Goal: Information Seeking & Learning: Find specific fact

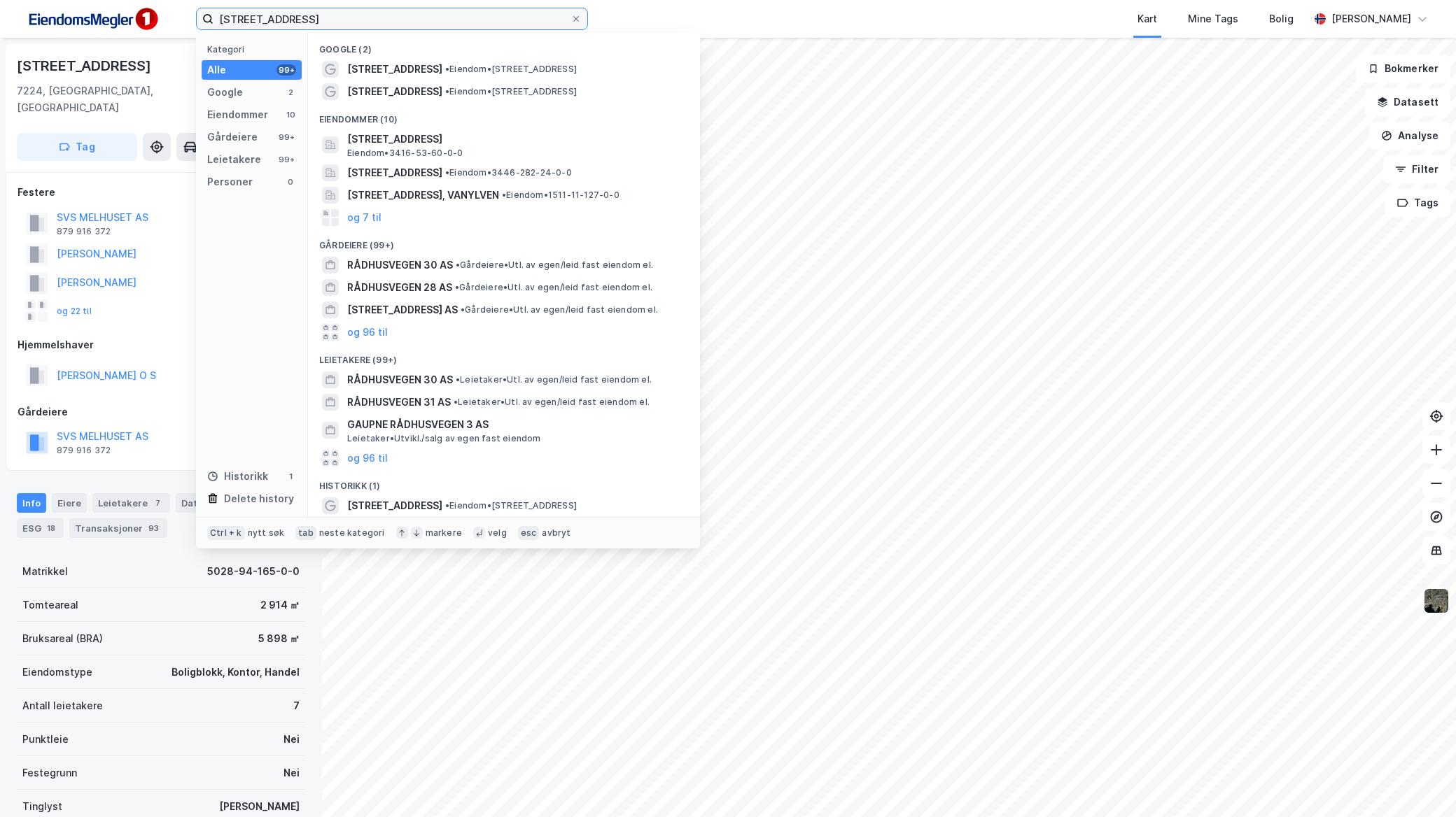
drag, startPoint x: 423, startPoint y: 12, endPoint x: -4, endPoint y: -3, distance: 427.3
click at [0, 0] on html "Rådhusvegen 3 Kategori Alle 99+ Google 2 Eiendommer 10 Gårdeiere 99+ Leietakere…" at bounding box center [728, 408] width 1456 height 817
paste input "Sandermoen AS"
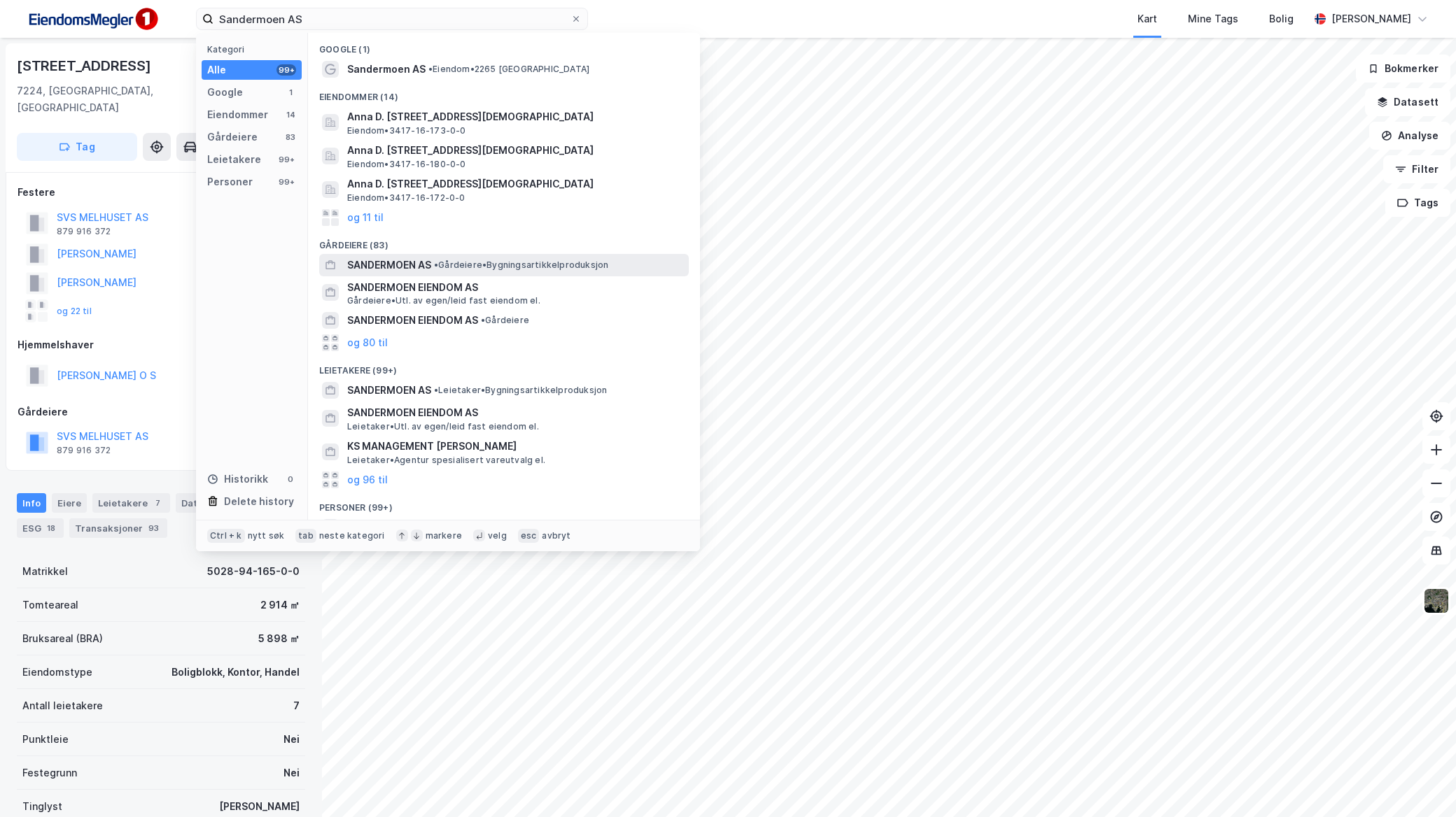
click at [406, 264] on span "SANDERMOEN AS" at bounding box center [389, 264] width 84 height 17
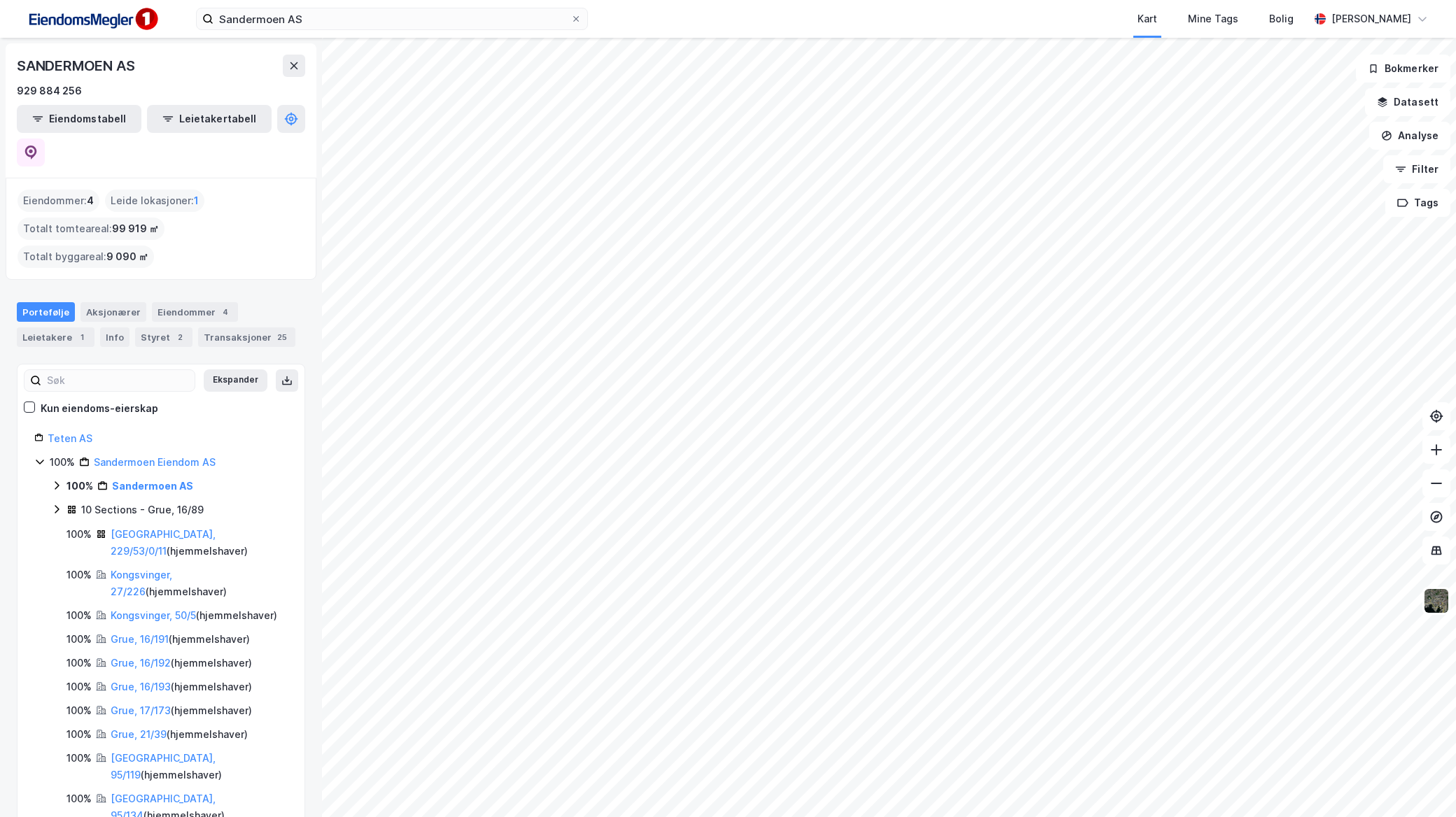
click at [56, 480] on icon at bounding box center [57, 486] width 12 height 12
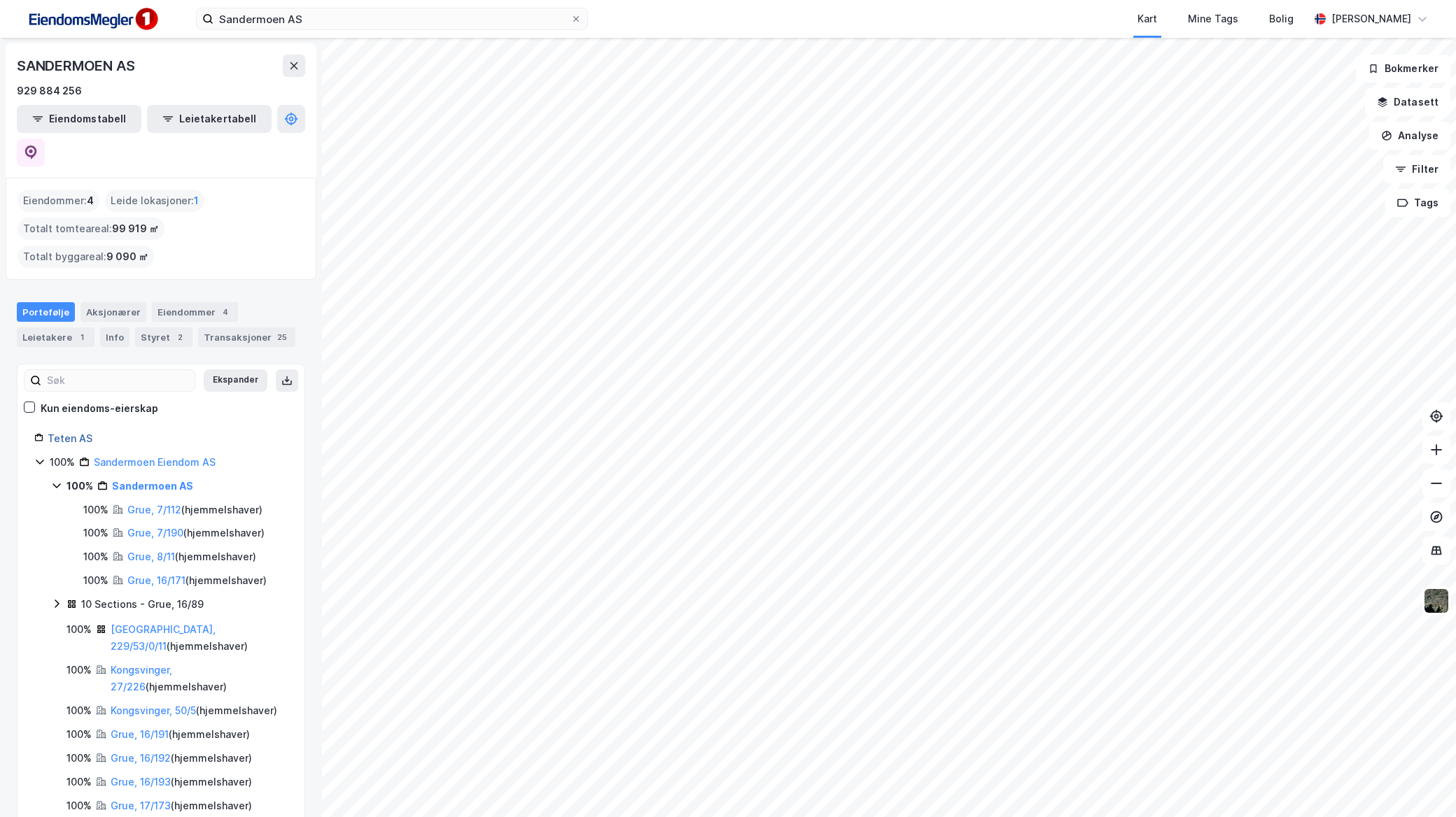
click at [88, 432] on link "Teten AS" at bounding box center [70, 438] width 45 height 12
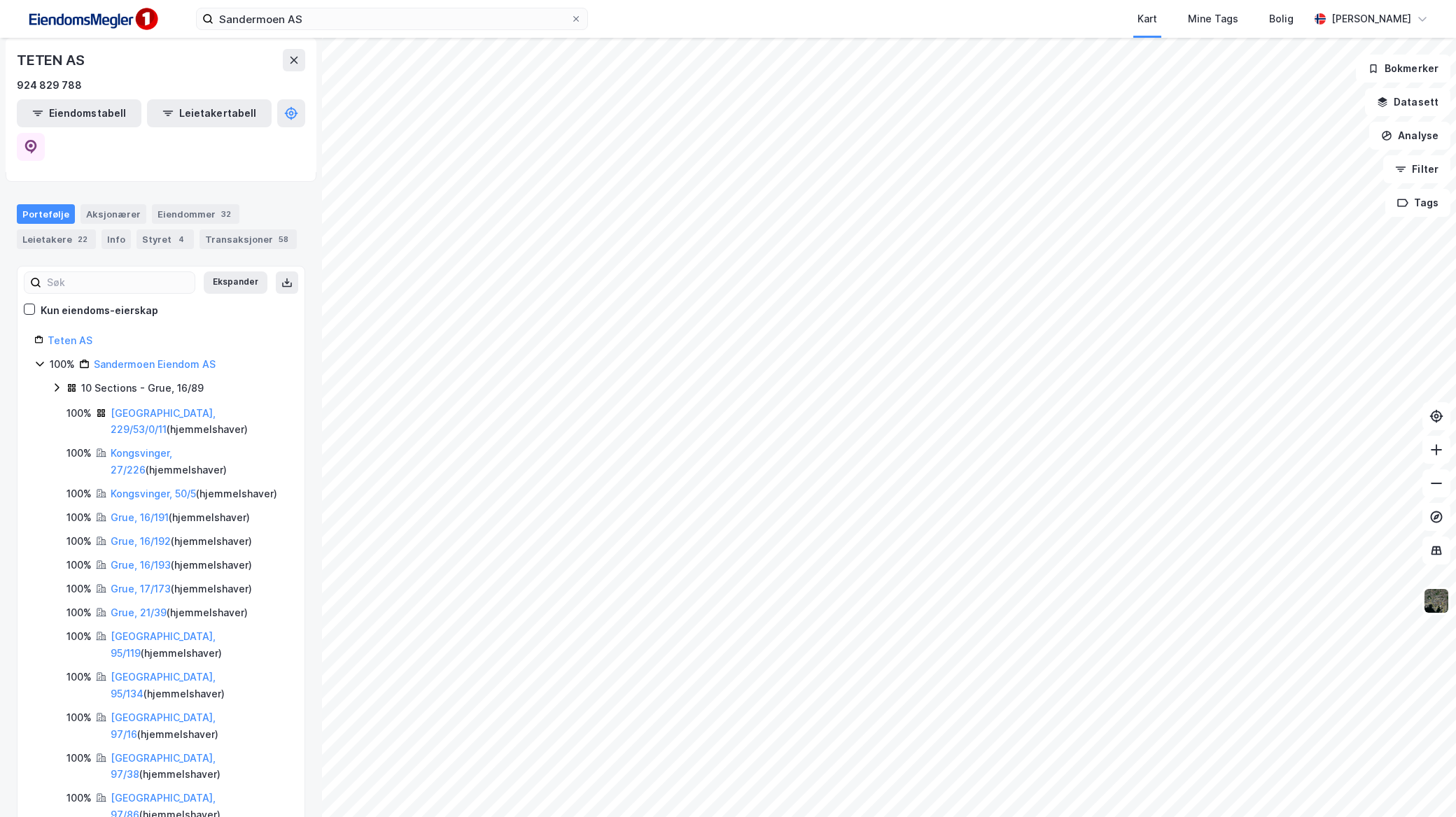
scroll to position [304, 0]
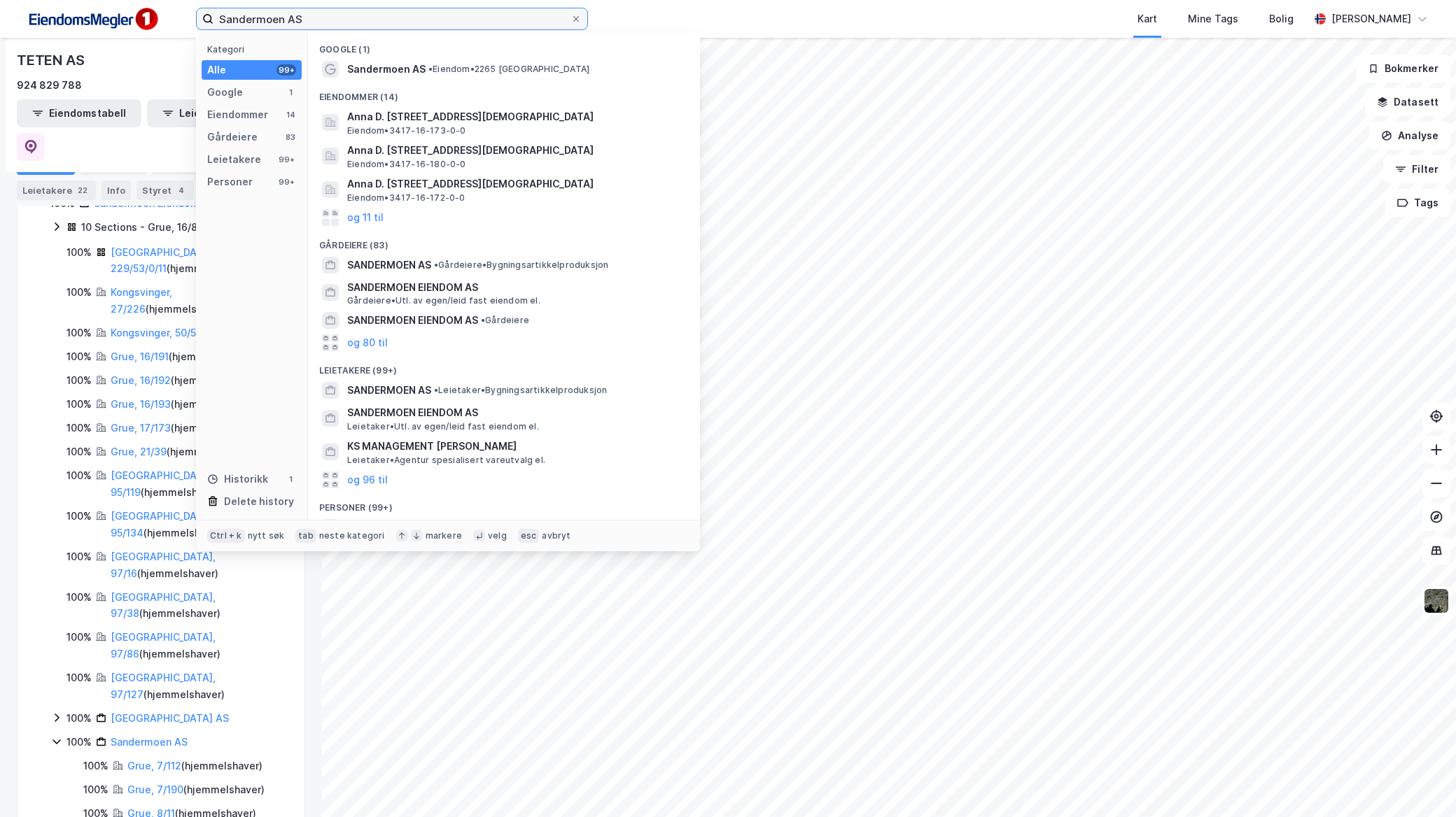
click at [356, 13] on input "Sandermoen AS" at bounding box center [391, 19] width 356 height 21
click at [356, 14] on input "Sandermoen AS" at bounding box center [391, 19] width 356 height 21
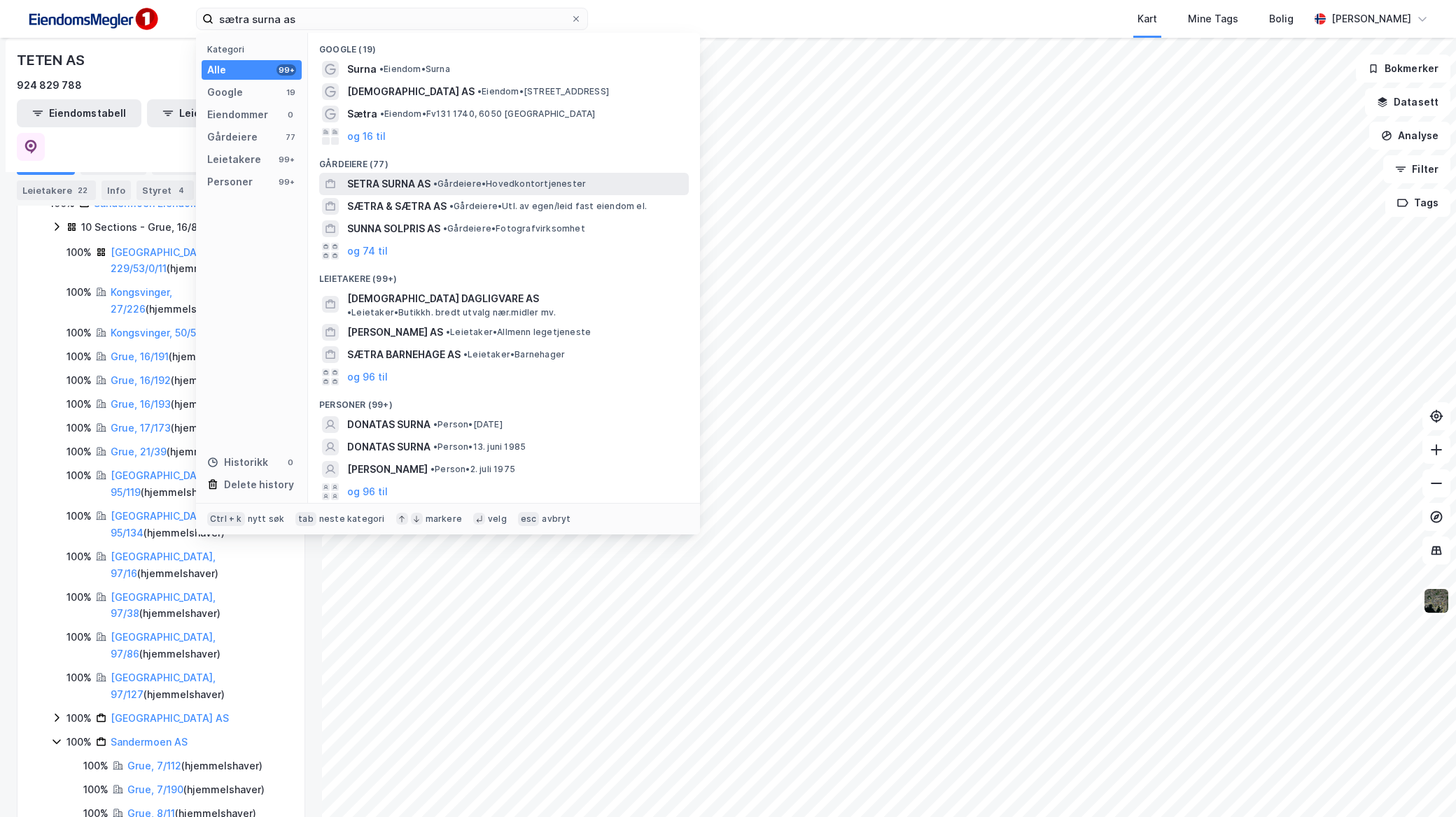
click at [474, 184] on span "• Gårdeiere • Hovedkontortjenester" at bounding box center [509, 185] width 152 height 12
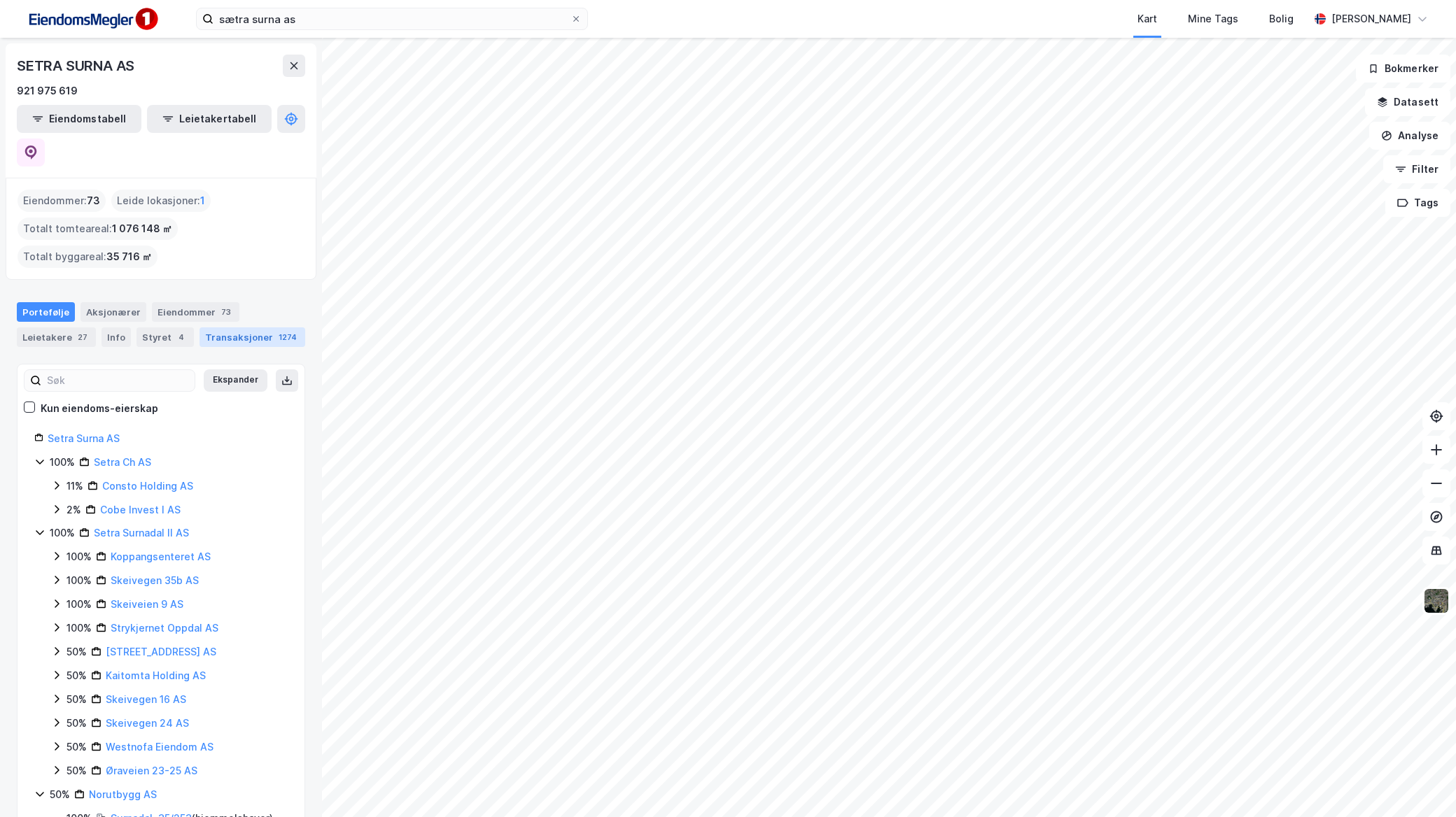
click at [226, 327] on div "Transaksjoner 1274" at bounding box center [252, 337] width 106 height 19
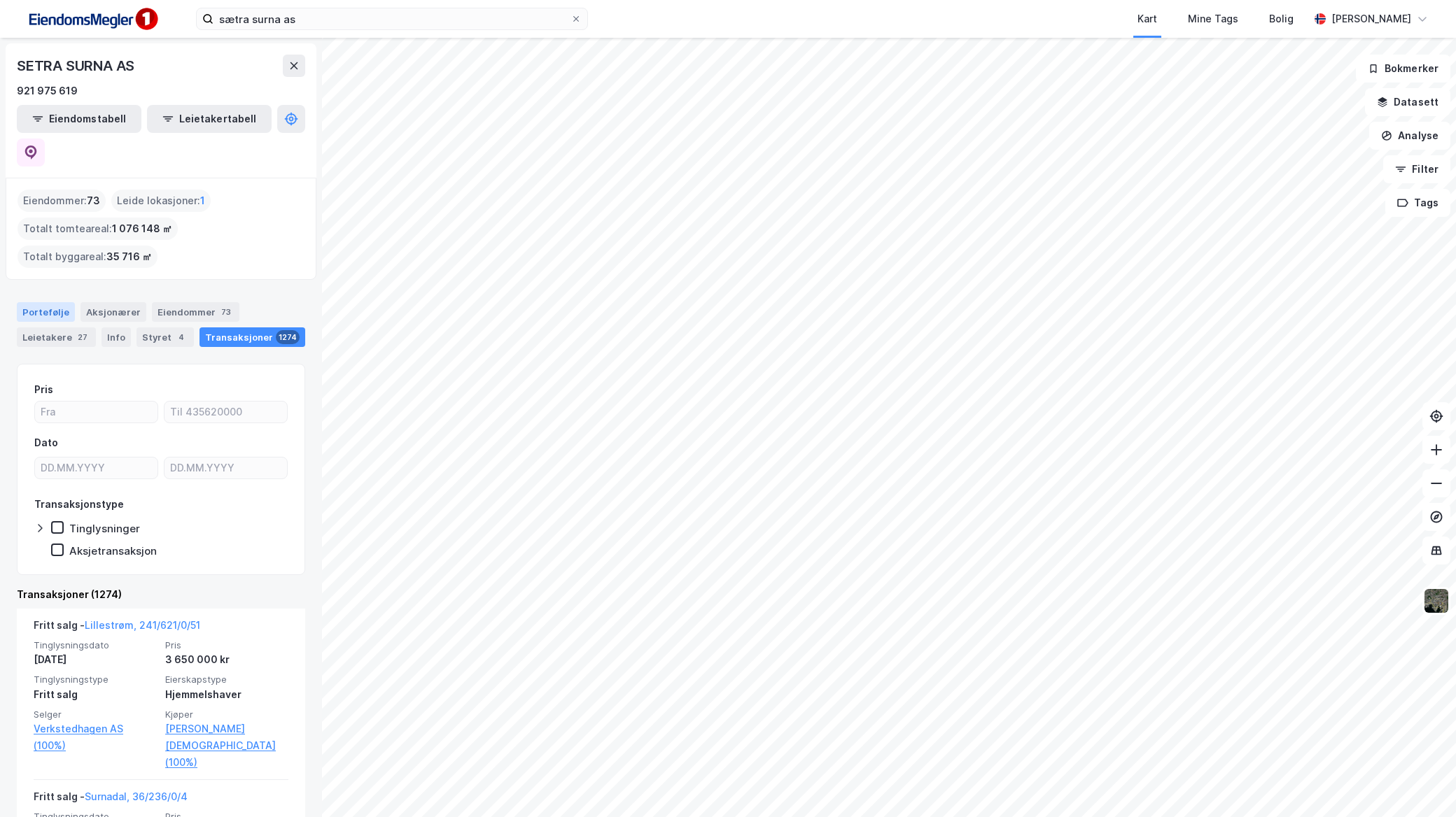
click at [25, 302] on div "Portefølje" at bounding box center [46, 312] width 58 height 19
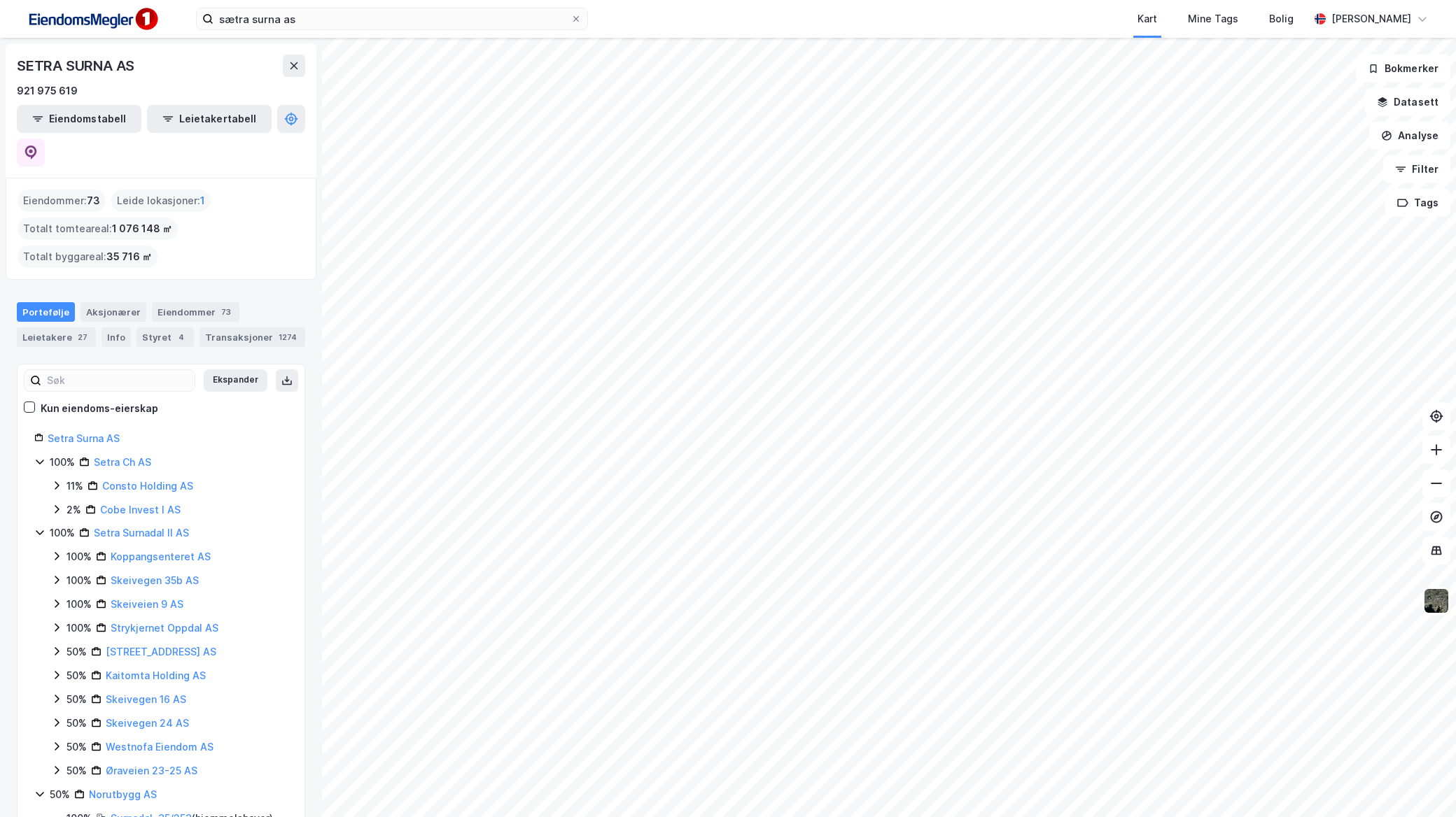
scroll to position [288, 0]
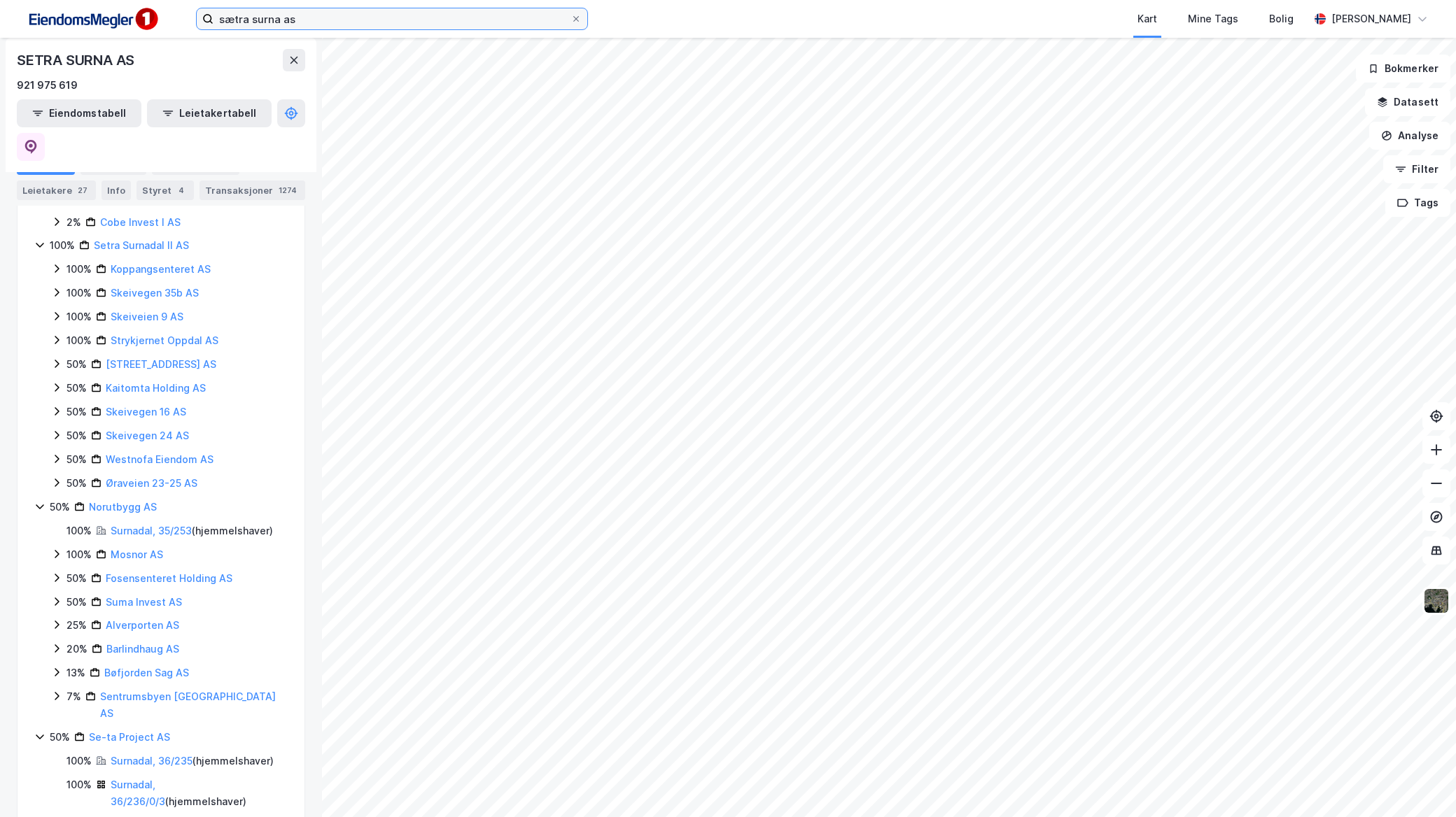
click at [324, 23] on input "sætra surna as" at bounding box center [391, 19] width 356 height 21
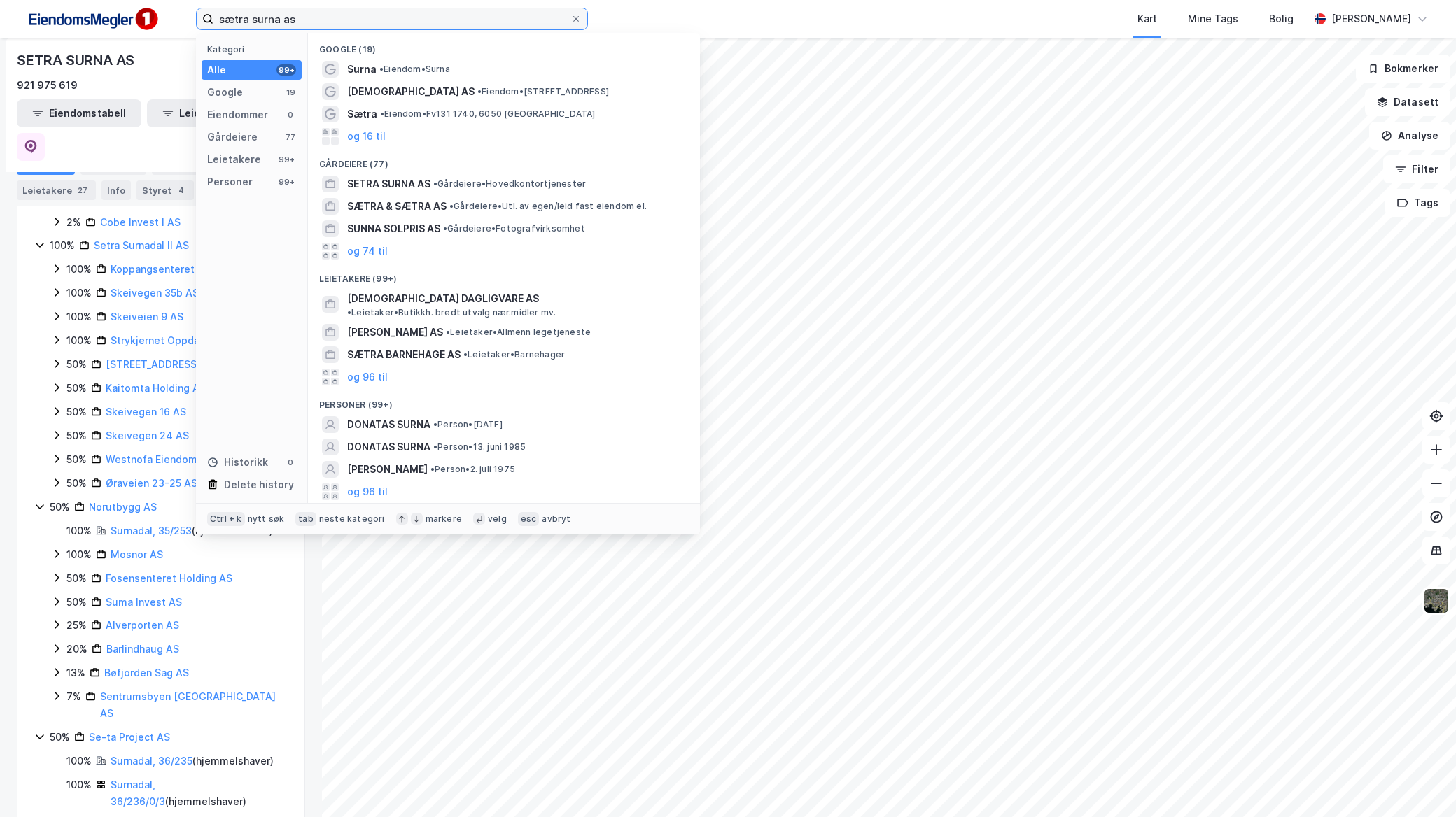
click at [352, 13] on input "sætra surna as" at bounding box center [391, 19] width 356 height 21
click at [351, 13] on input "sætra surna as" at bounding box center [391, 19] width 356 height 21
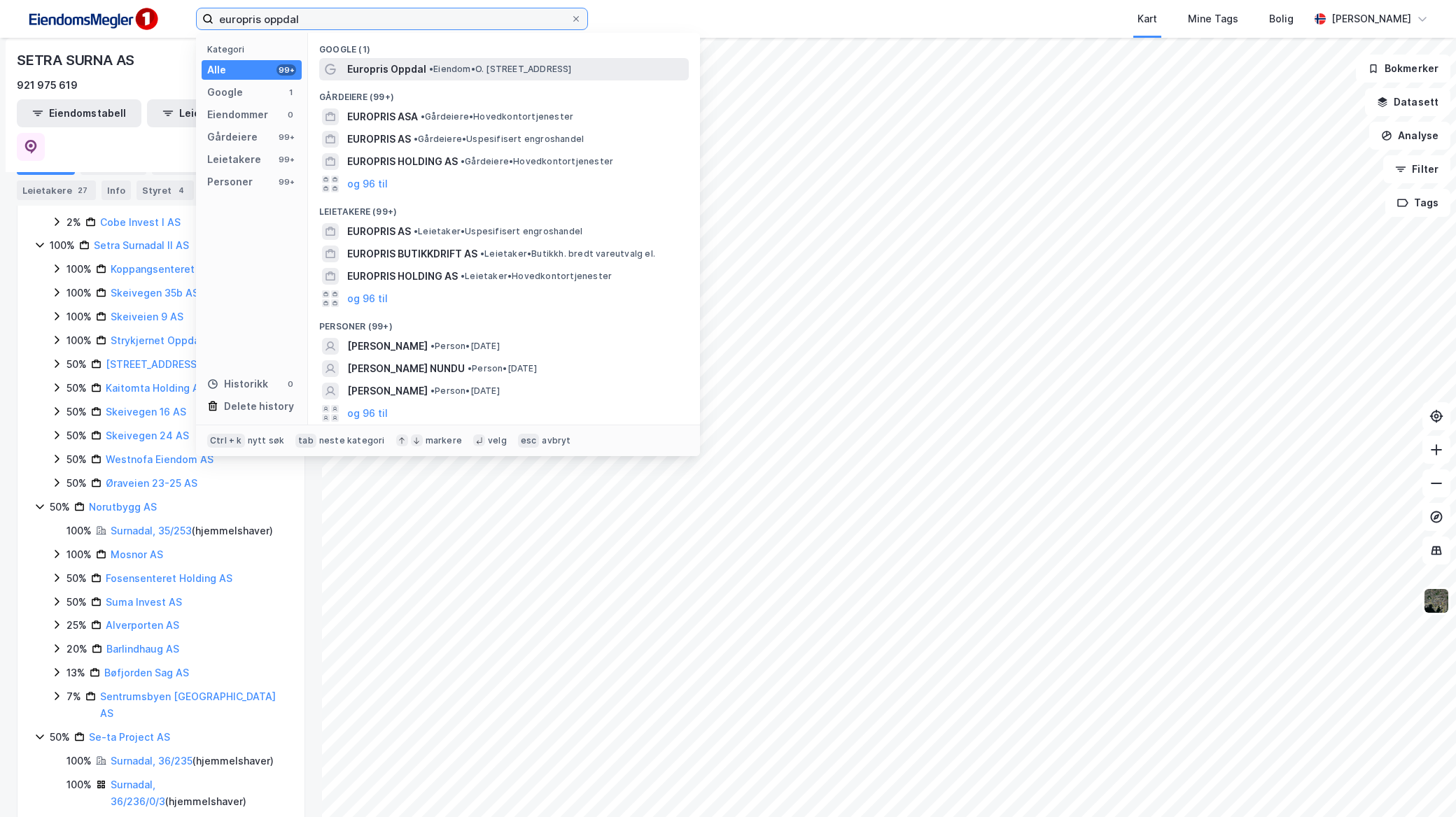
type input "europris oppdal"
click at [455, 70] on span "• Eiendom • O. [STREET_ADDRESS]" at bounding box center [500, 70] width 143 height 12
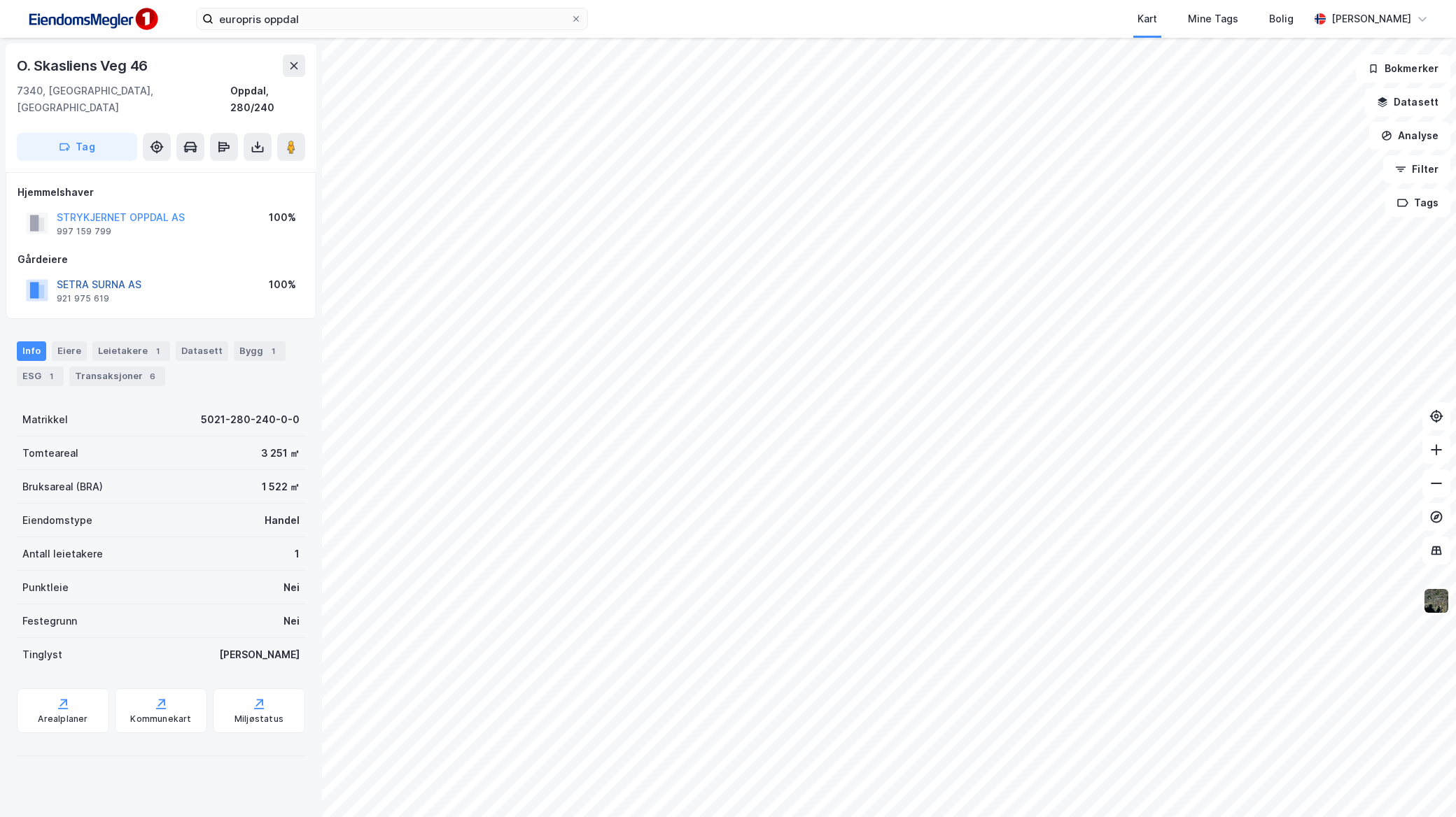
click at [0, 0] on button "SETRA SURNA AS" at bounding box center [0, 0] width 0 height 0
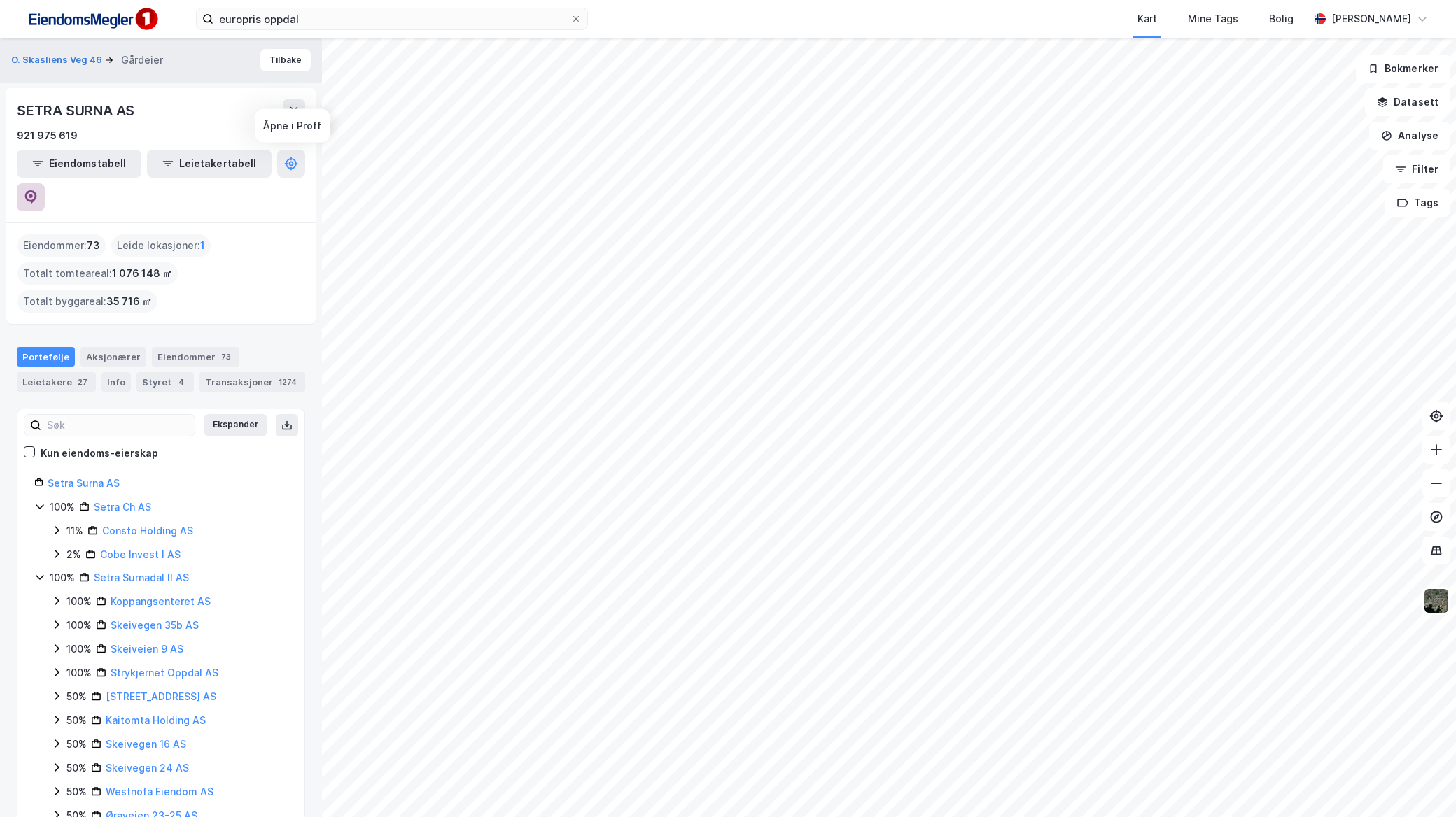
click at [37, 190] on icon at bounding box center [31, 197] width 12 height 14
